Goal: Information Seeking & Learning: Learn about a topic

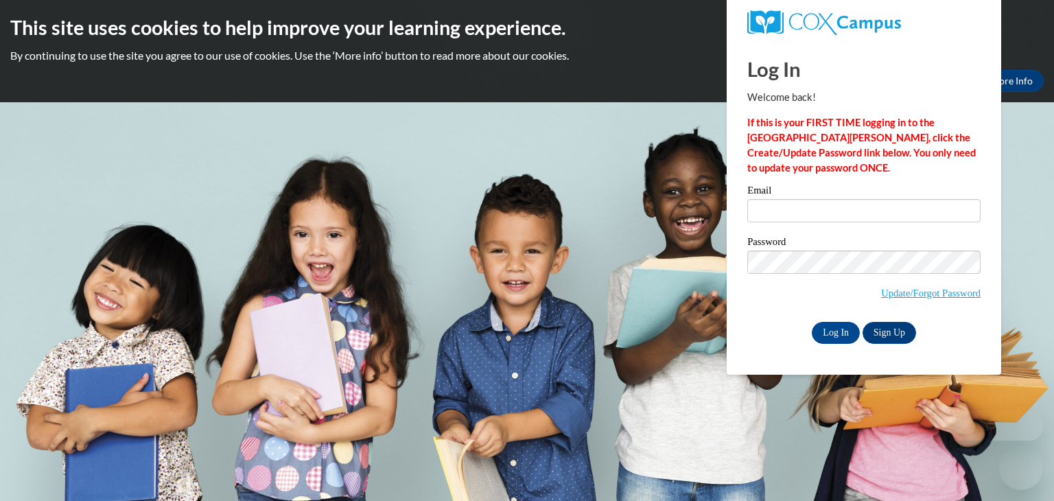
type input "djones@longcountyschools.org"
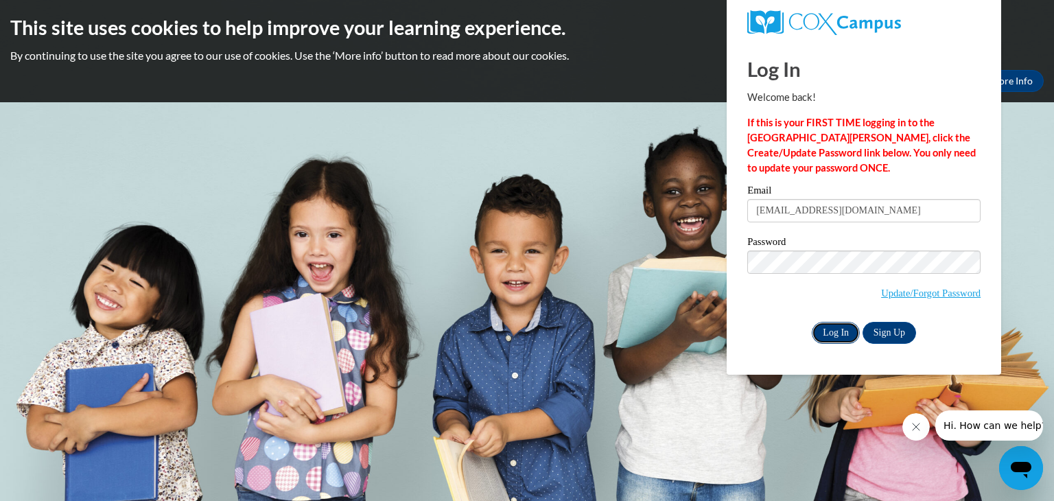
click at [835, 330] on input "Log In" at bounding box center [836, 333] width 48 height 22
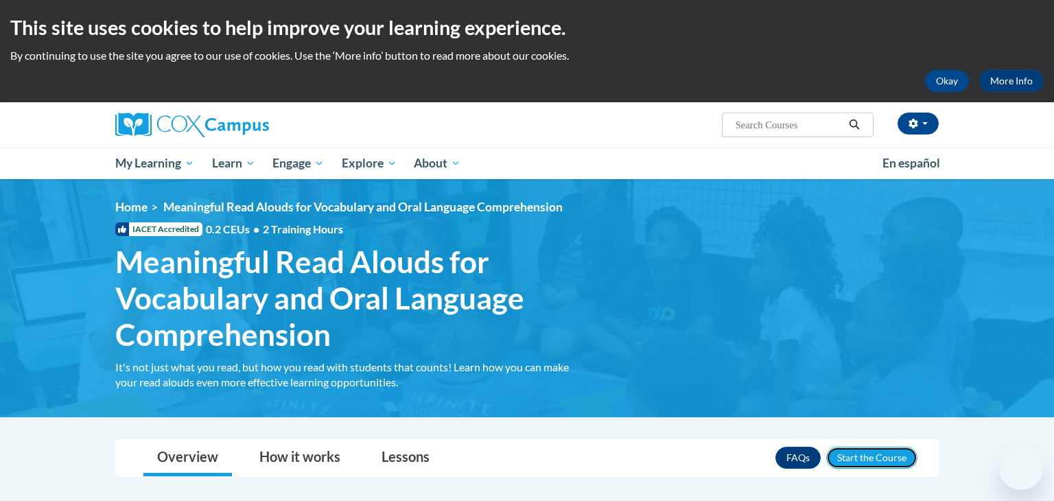
click at [887, 453] on button "Enroll" at bounding box center [872, 458] width 91 height 22
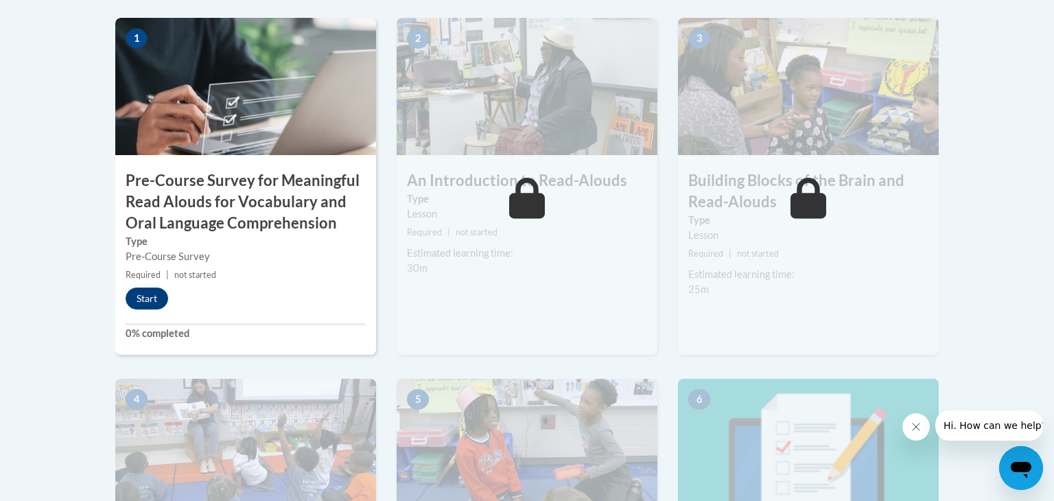
scroll to position [476, 0]
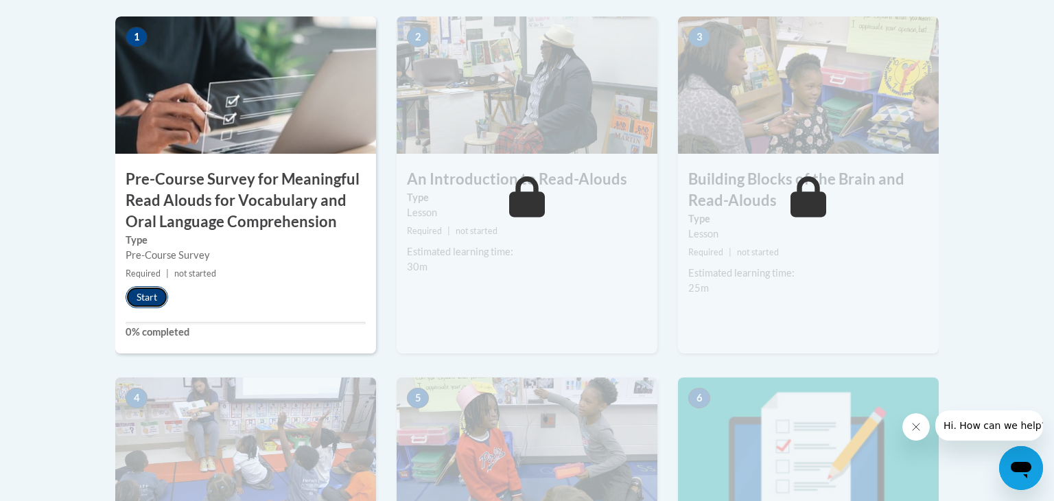
click at [154, 297] on button "Start" at bounding box center [147, 297] width 43 height 22
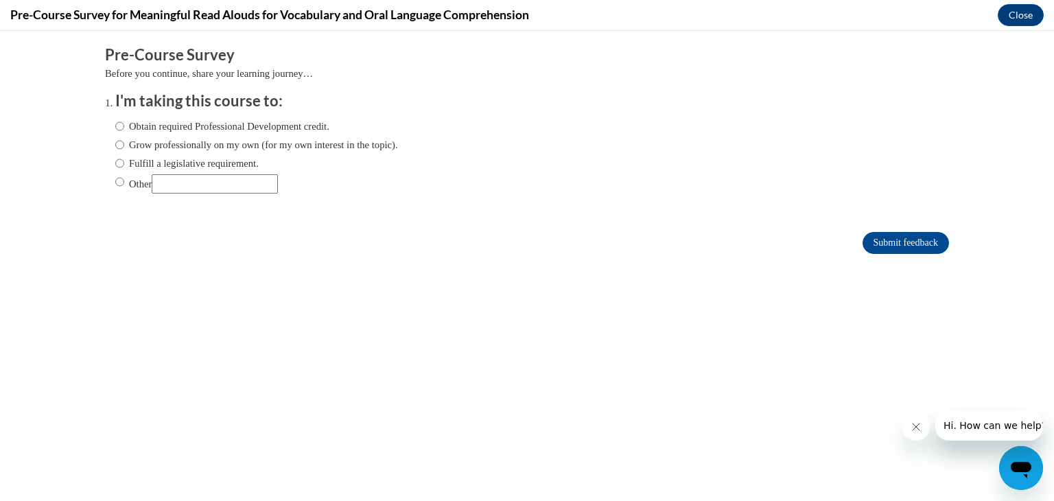
scroll to position [0, 0]
click at [315, 130] on label "Obtain required Professional Development credit." at bounding box center [222, 126] width 214 height 15
click at [124, 130] on input "Obtain required Professional Development credit." at bounding box center [119, 126] width 9 height 15
radio input "true"
click at [923, 249] on input "Submit feedback" at bounding box center [906, 243] width 86 height 22
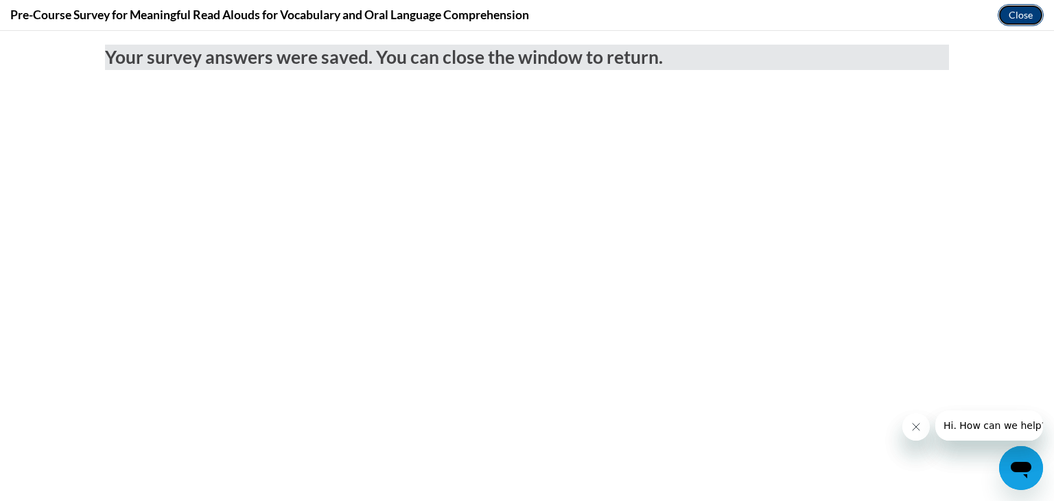
click at [1032, 16] on button "Close" at bounding box center [1021, 15] width 46 height 22
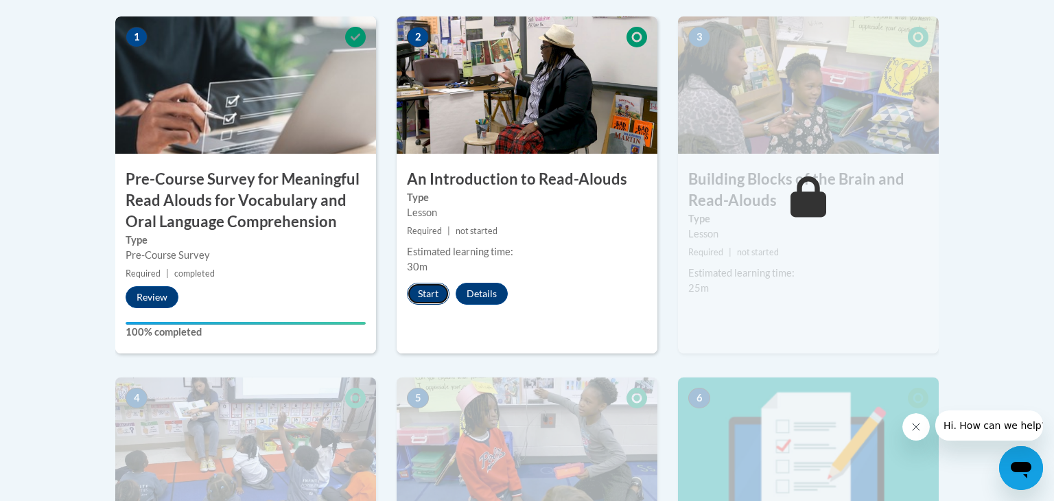
click at [434, 288] on button "Start" at bounding box center [428, 294] width 43 height 22
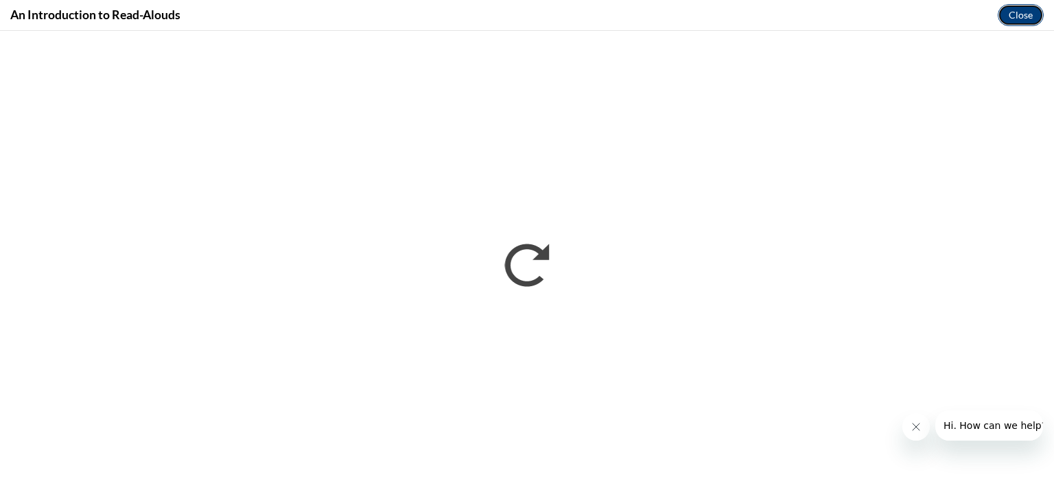
click at [1024, 14] on button "Close" at bounding box center [1021, 15] width 46 height 22
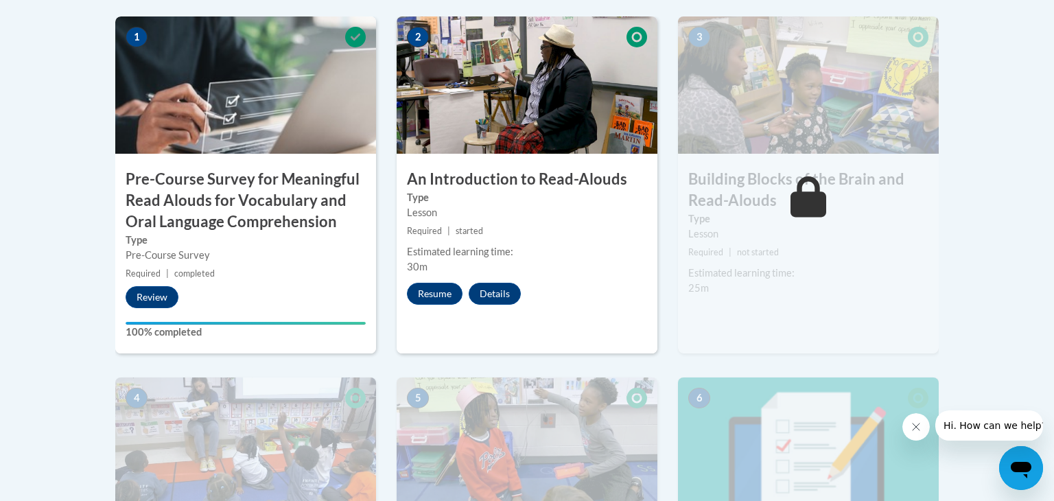
click at [781, 187] on h3 "Building Blocks of the Brain and Read-Alouds" at bounding box center [808, 190] width 261 height 43
click at [421, 294] on button "Resume" at bounding box center [435, 294] width 56 height 22
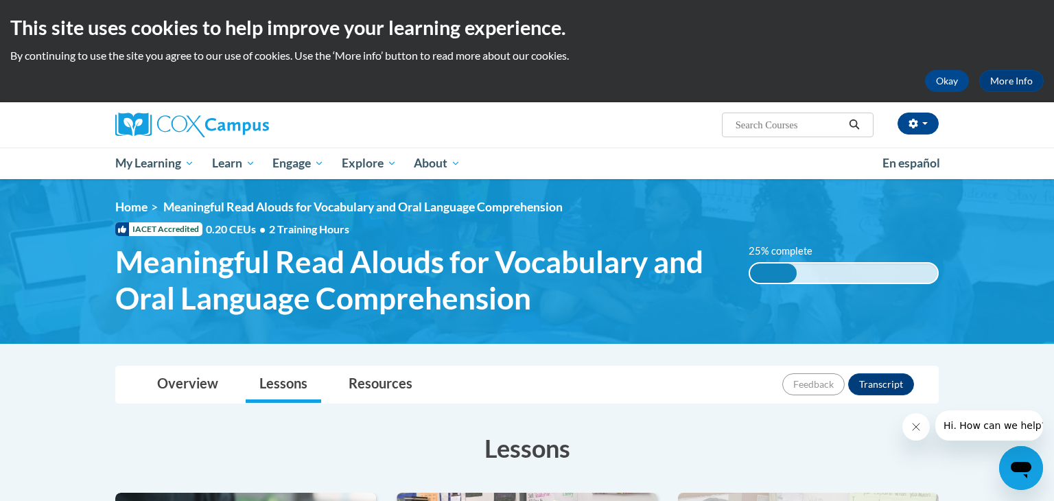
click at [821, 269] on div "25% complete 0.001%" at bounding box center [844, 273] width 191 height 22
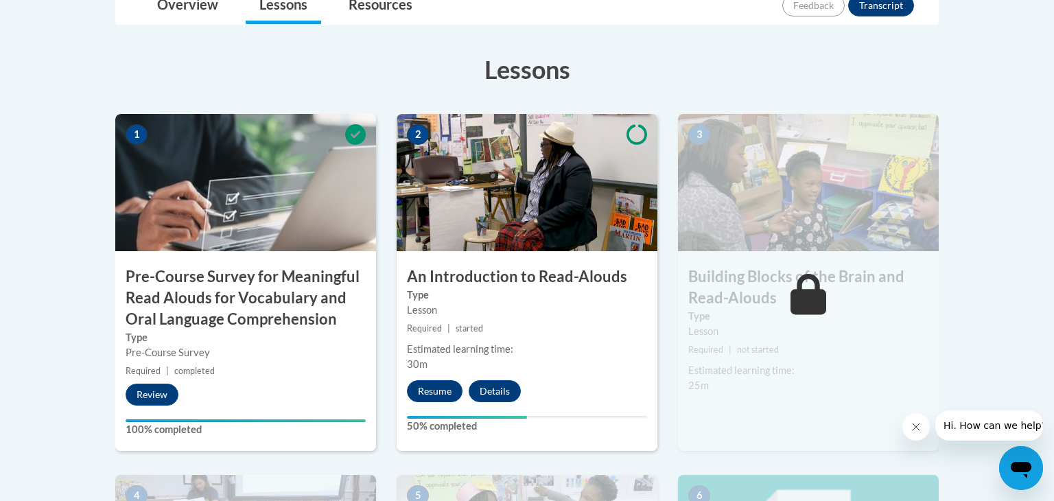
scroll to position [380, 0]
click at [440, 398] on button "Resume" at bounding box center [435, 391] width 56 height 22
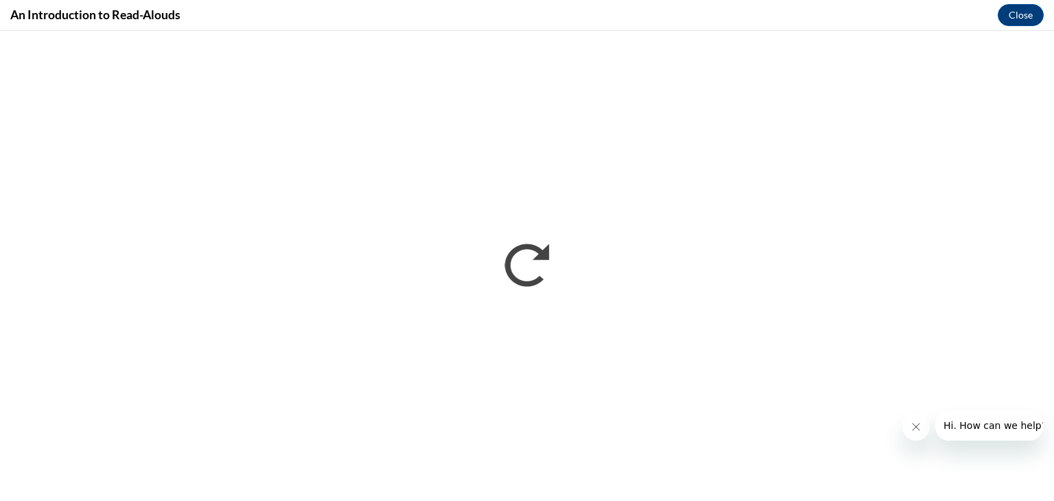
scroll to position [0, 0]
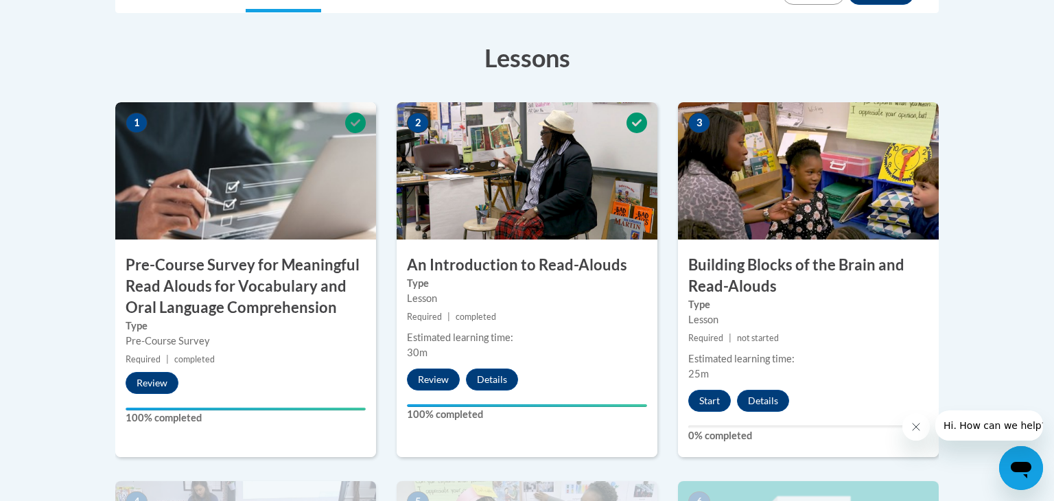
scroll to position [390, 0]
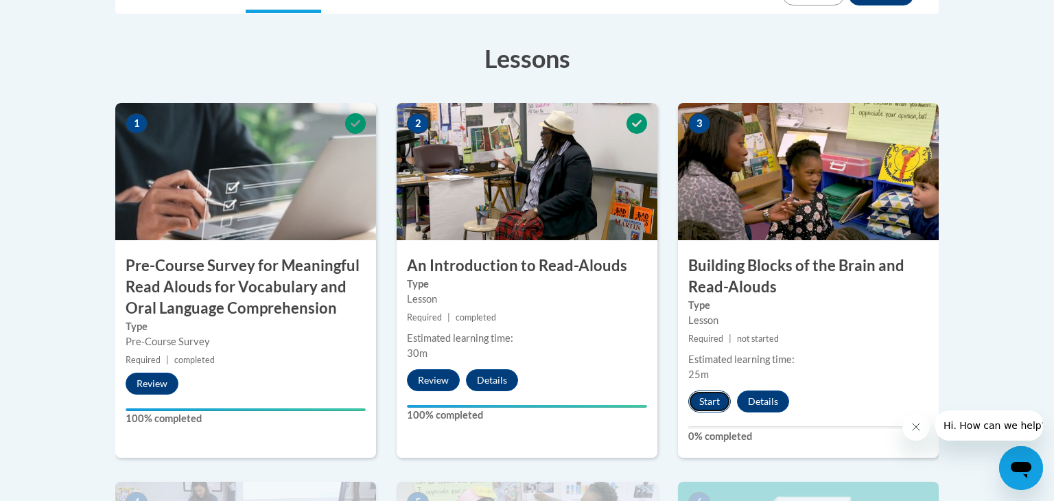
click at [714, 400] on button "Start" at bounding box center [710, 402] width 43 height 22
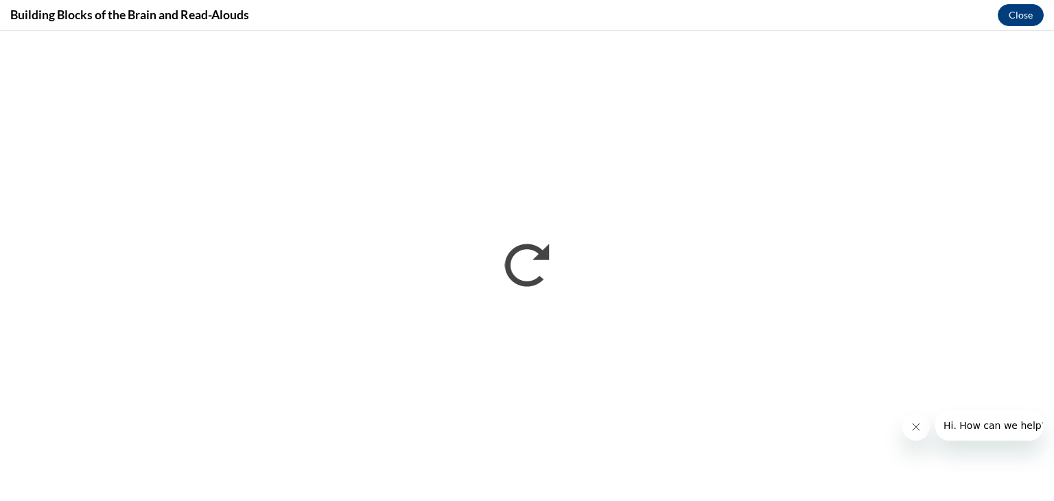
scroll to position [0, 0]
click at [919, 432] on icon "Close message from company" at bounding box center [916, 427] width 11 height 11
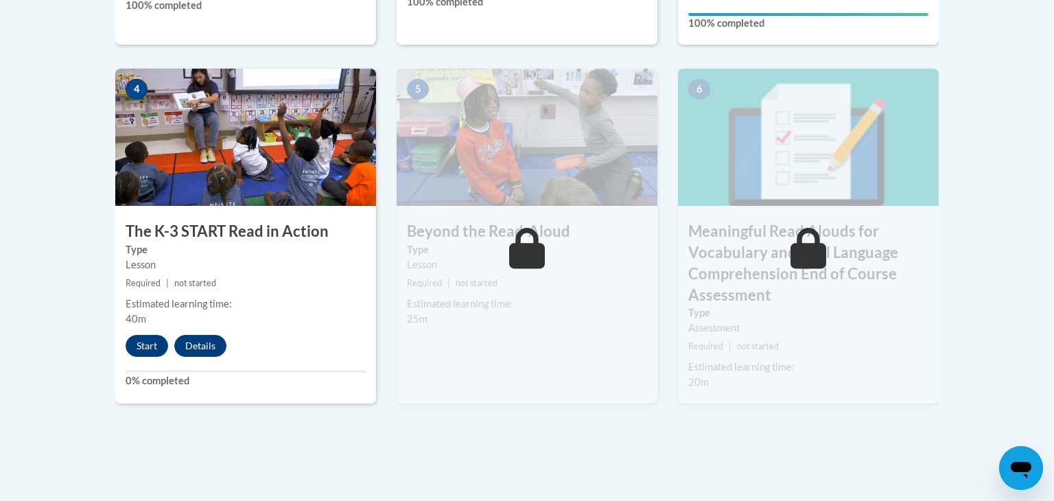
scroll to position [805, 0]
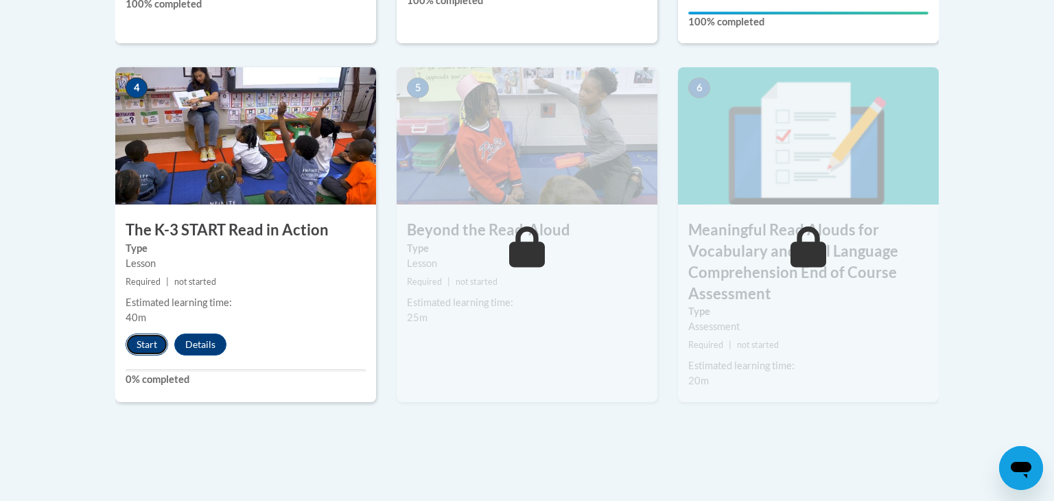
click at [141, 335] on button "Start" at bounding box center [147, 345] width 43 height 22
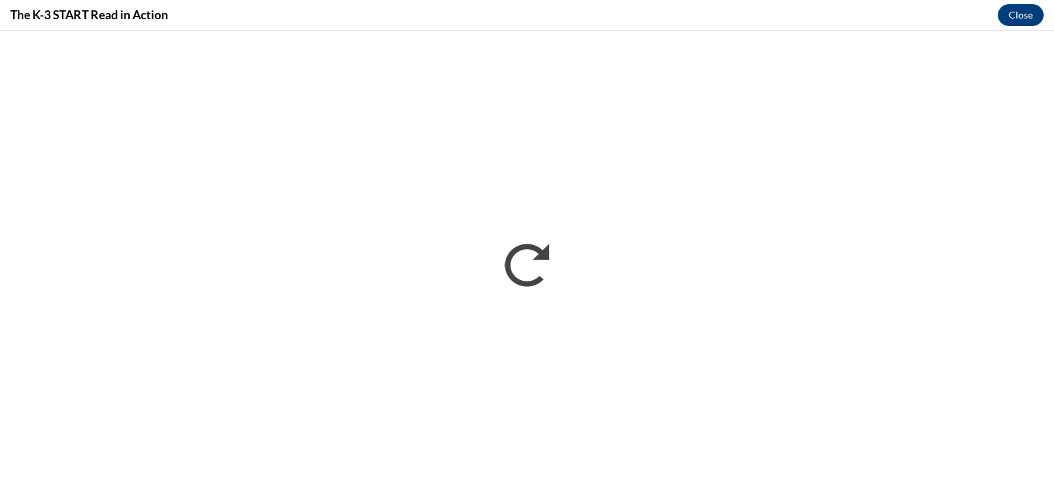
scroll to position [0, 0]
